Goal: Task Accomplishment & Management: Use online tool/utility

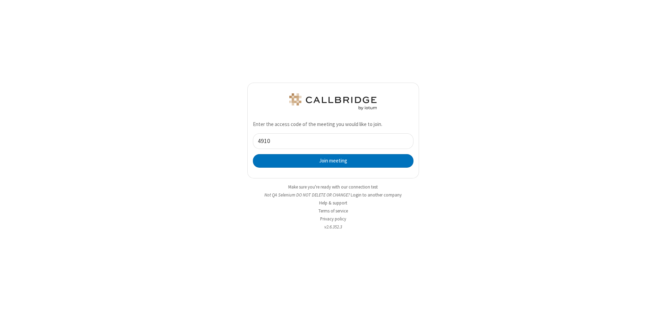
type input "4910062"
click at [333, 161] on button "Join meeting" at bounding box center [333, 161] width 161 height 14
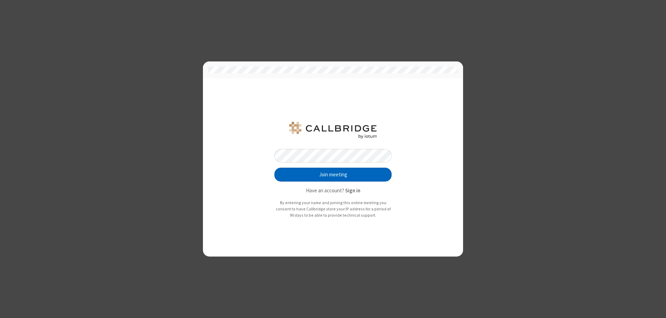
click at [333, 174] on button "Join meeting" at bounding box center [332, 174] width 117 height 14
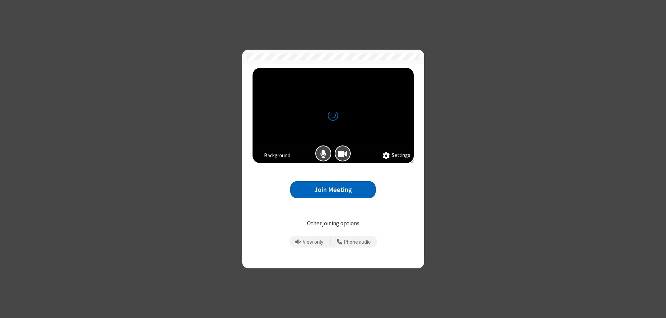
click at [333, 189] on button "Join Meeting" at bounding box center [332, 189] width 85 height 17
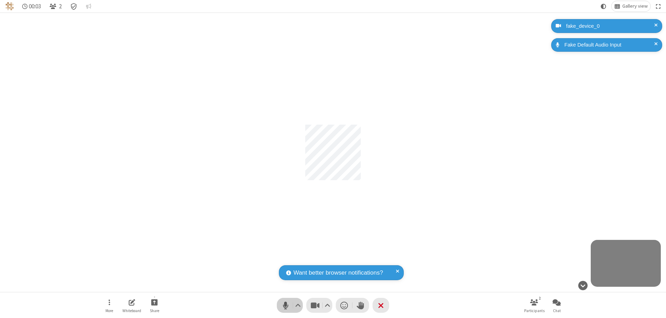
click at [285, 305] on span "Mute (⌘+Shift+A)" at bounding box center [285, 305] width 10 height 10
click at [315, 305] on span "Stop video (⌘+Shift+V)" at bounding box center [315, 305] width 10 height 10
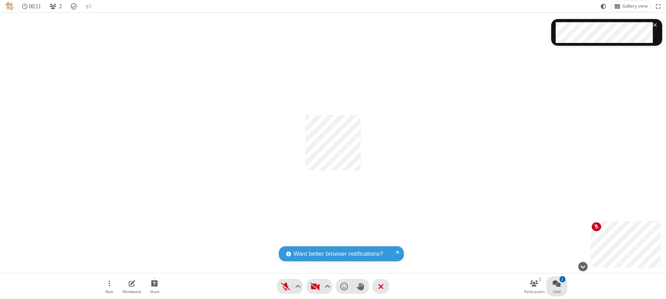
click at [557, 283] on span "Open chat" at bounding box center [556, 283] width 8 height 9
